Goal: Task Accomplishment & Management: Manage account settings

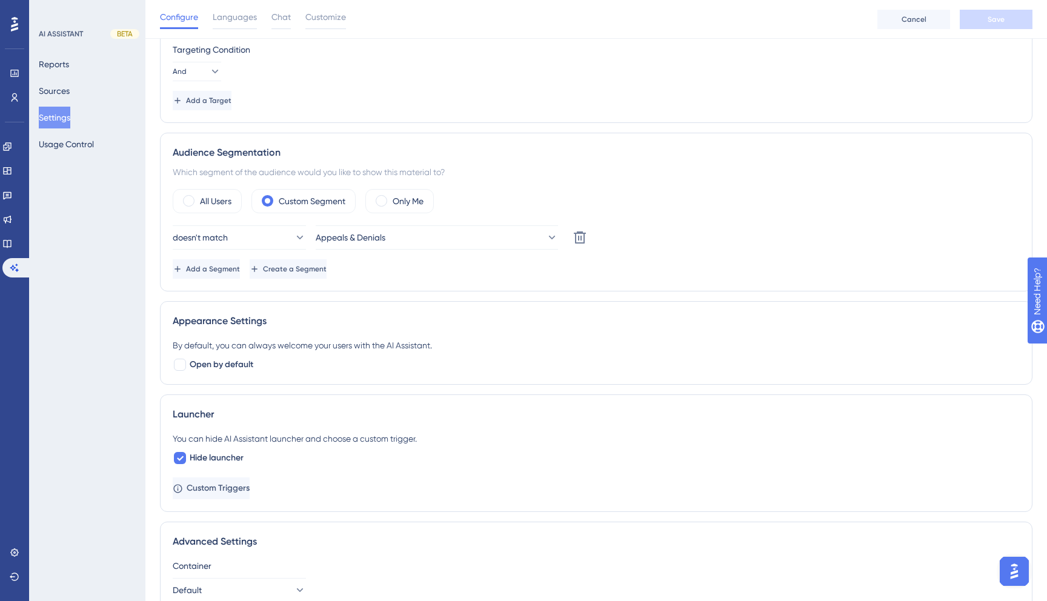
scroll to position [266, 0]
click at [220, 196] on label "All Users" at bounding box center [215, 202] width 31 height 15
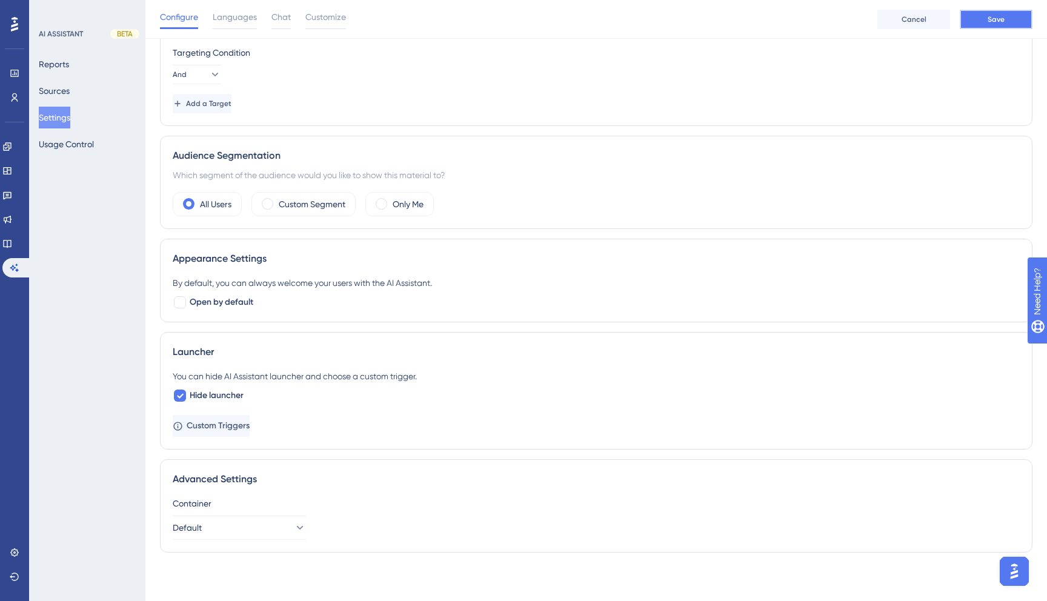
click at [1016, 22] on button "Save" at bounding box center [995, 19] width 73 height 19
click at [322, 203] on label "Custom Segment" at bounding box center [312, 204] width 67 height 15
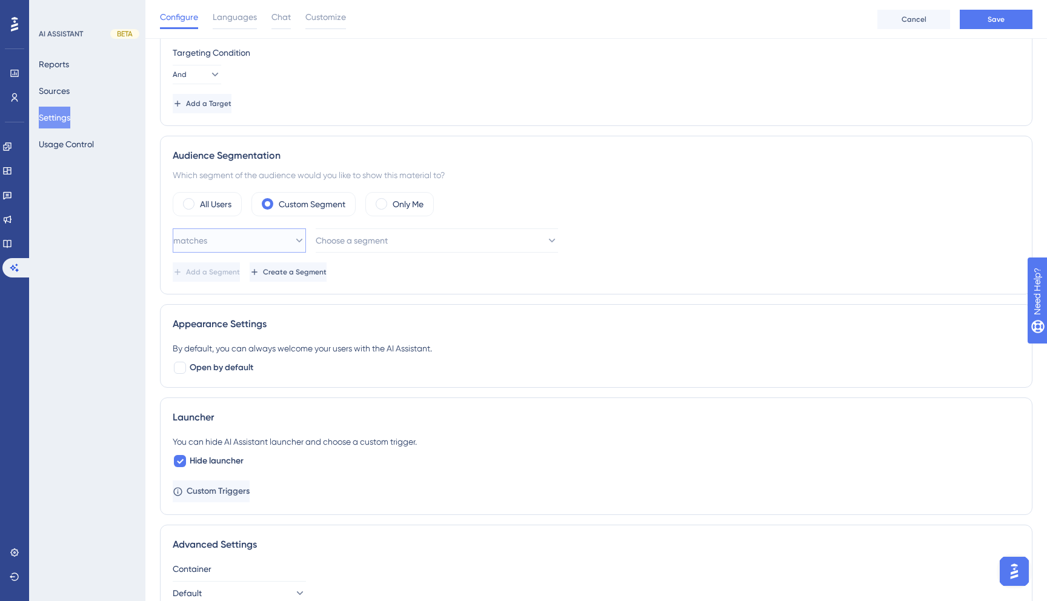
click at [281, 240] on button "matches" at bounding box center [239, 240] width 133 height 24
click at [254, 294] on div "doesn't match doesn't match" at bounding box center [238, 302] width 117 height 24
click at [379, 228] on button "Choose a segment" at bounding box center [437, 240] width 242 height 24
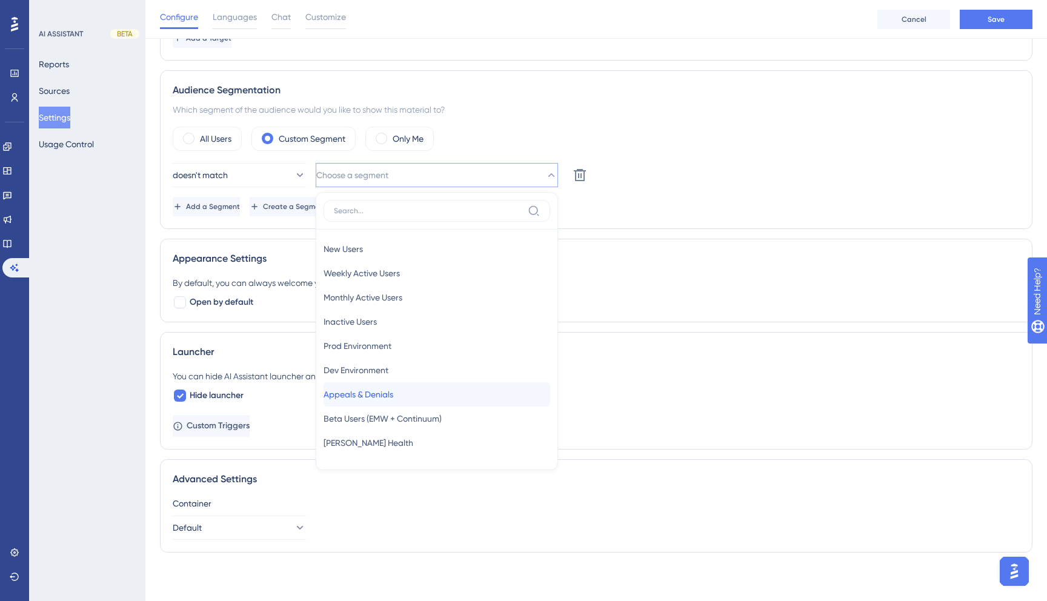
click at [411, 394] on div "Appeals & Denials Appeals & Denials" at bounding box center [436, 394] width 227 height 24
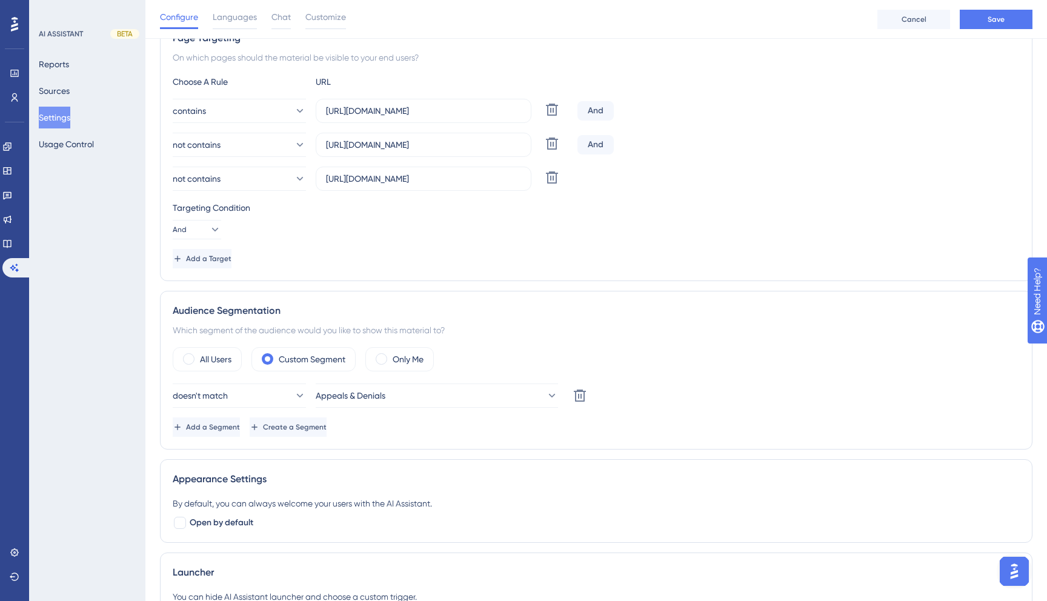
scroll to position [105, 0]
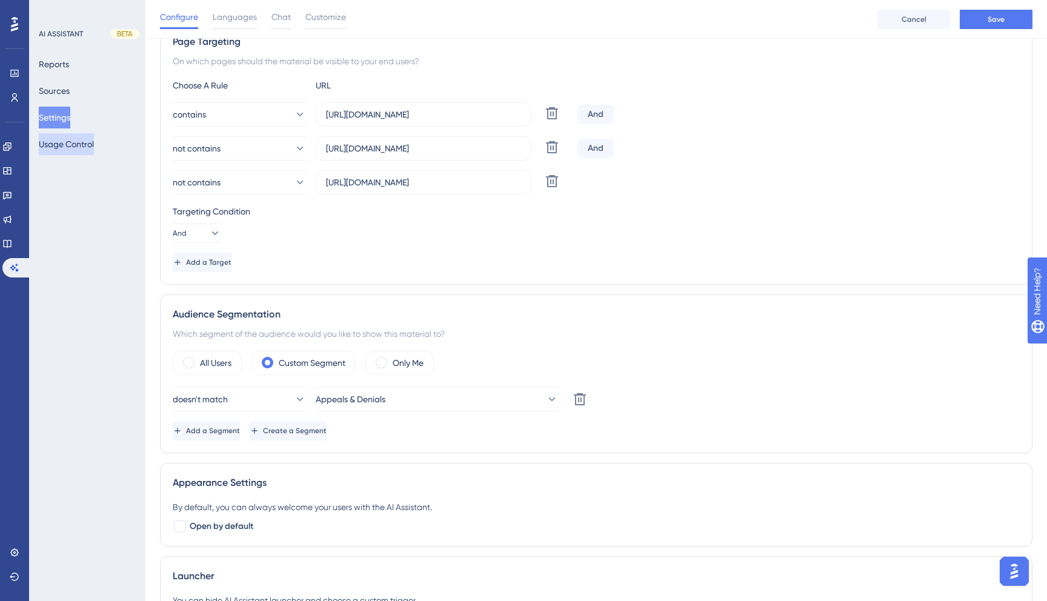
click at [79, 138] on button "Usage Control" at bounding box center [66, 144] width 55 height 22
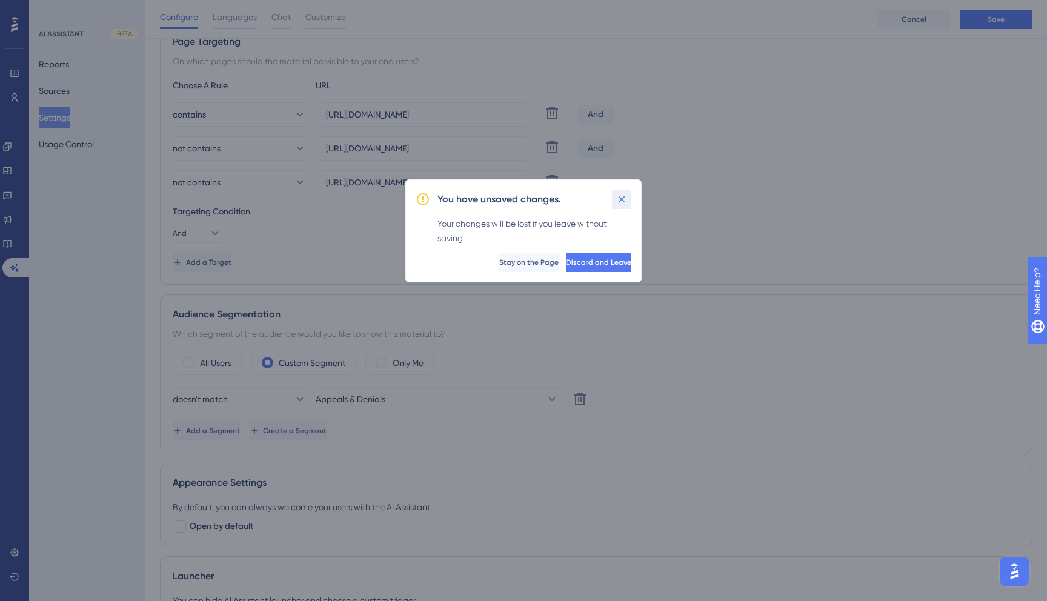
click at [628, 196] on button at bounding box center [621, 199] width 19 height 19
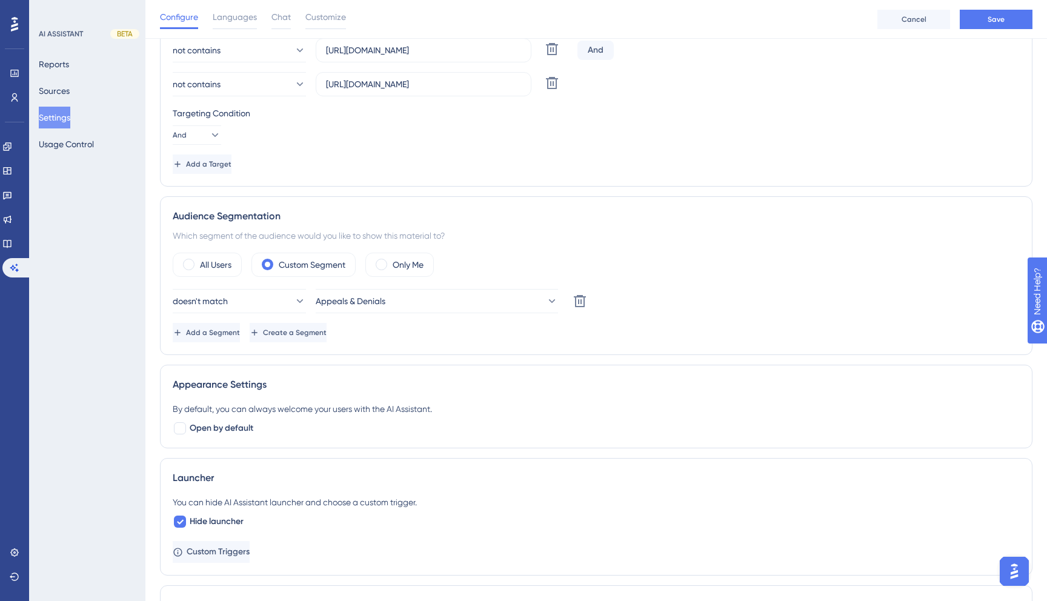
scroll to position [0, 0]
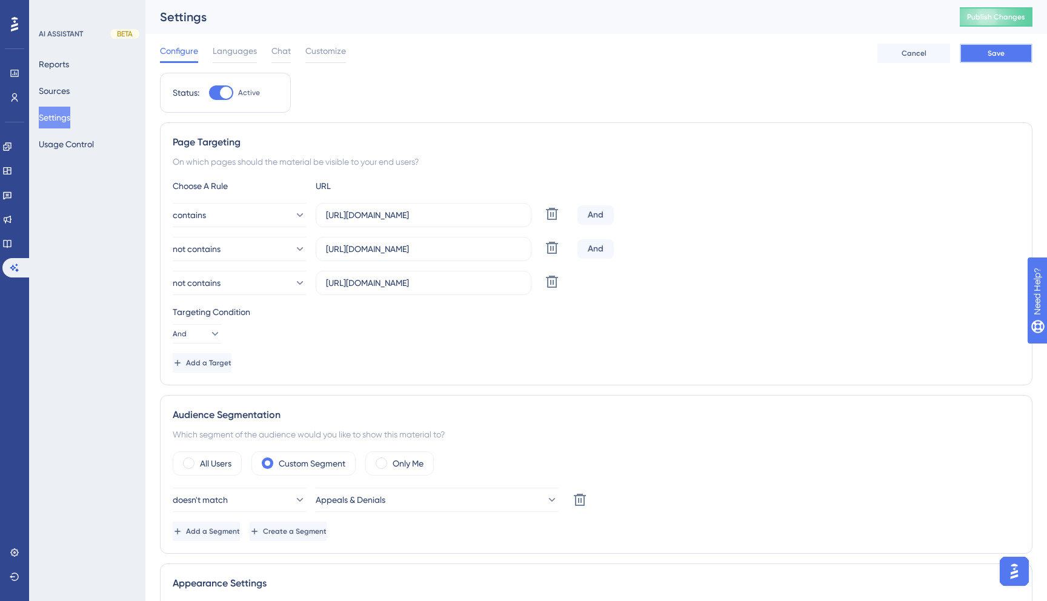
click at [1001, 50] on span "Save" at bounding box center [995, 53] width 17 height 10
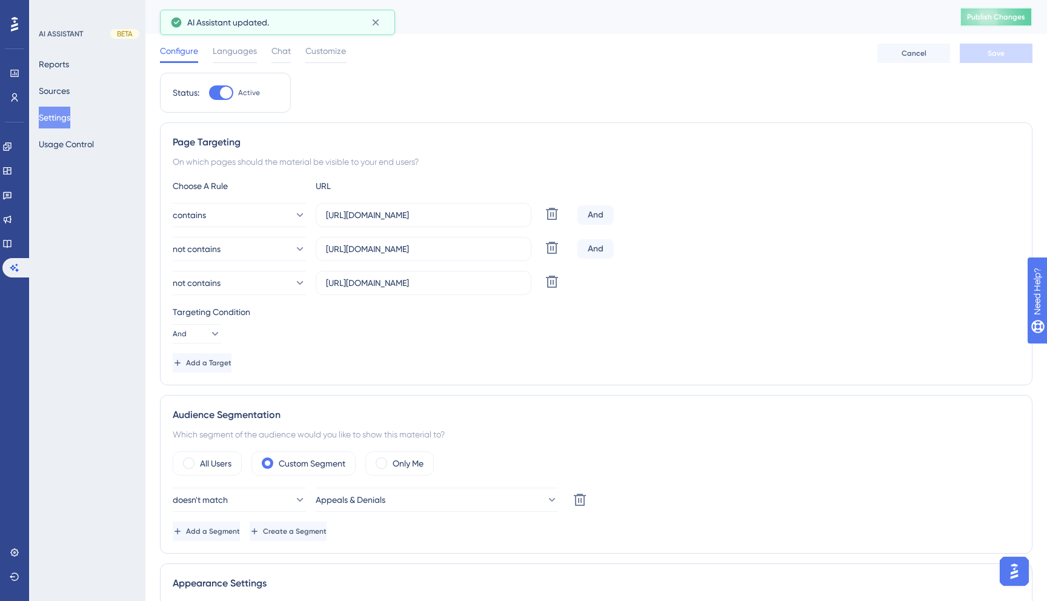
click at [1008, 23] on button "Publish Changes" at bounding box center [995, 16] width 73 height 19
